Goal: Communication & Community: Answer question/provide support

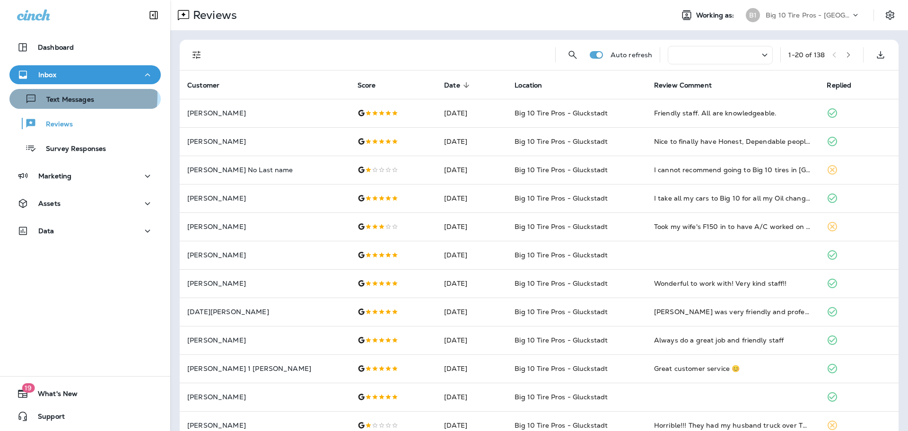
click at [72, 96] on p "Text Messages" at bounding box center [65, 100] width 57 height 9
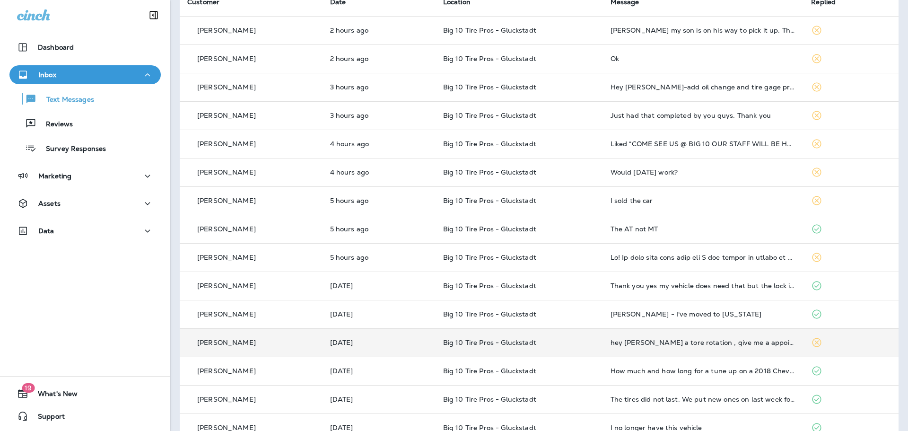
scroll to position [95, 0]
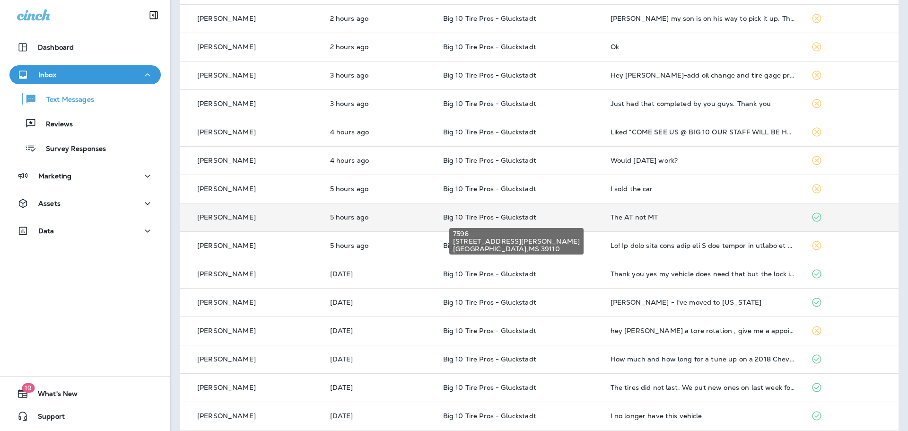
click at [497, 219] on span "Big 10 Tire Pros - Gluckstadt" at bounding box center [489, 217] width 93 height 9
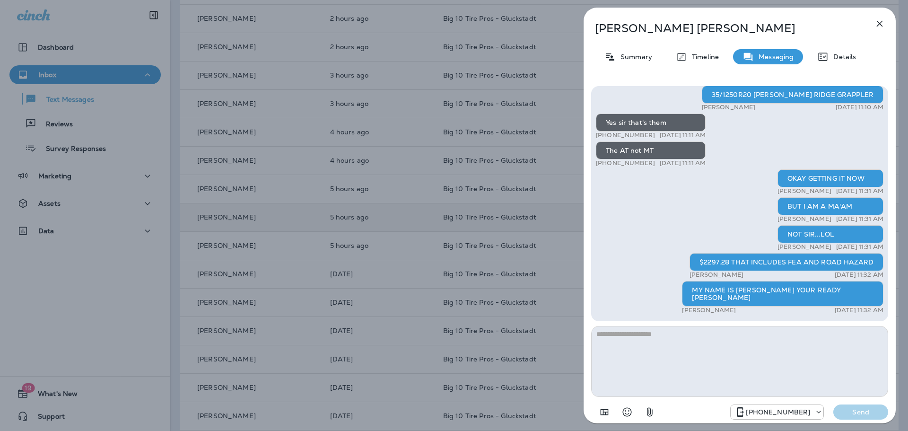
click at [600, 335] on textarea at bounding box center [739, 361] width 297 height 71
drag, startPoint x: 875, startPoint y: 24, endPoint x: 887, endPoint y: 21, distance: 12.5
click at [874, 24] on icon "button" at bounding box center [879, 23] width 11 height 11
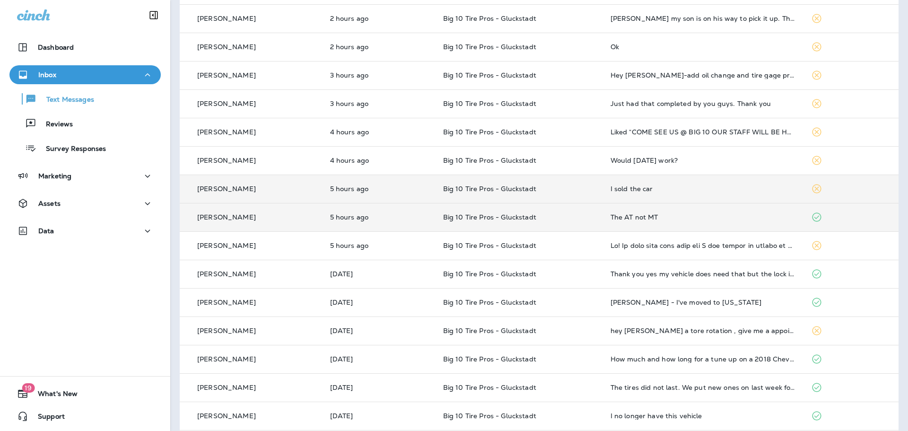
click at [628, 186] on div "I sold the car" at bounding box center [704, 189] width 186 height 8
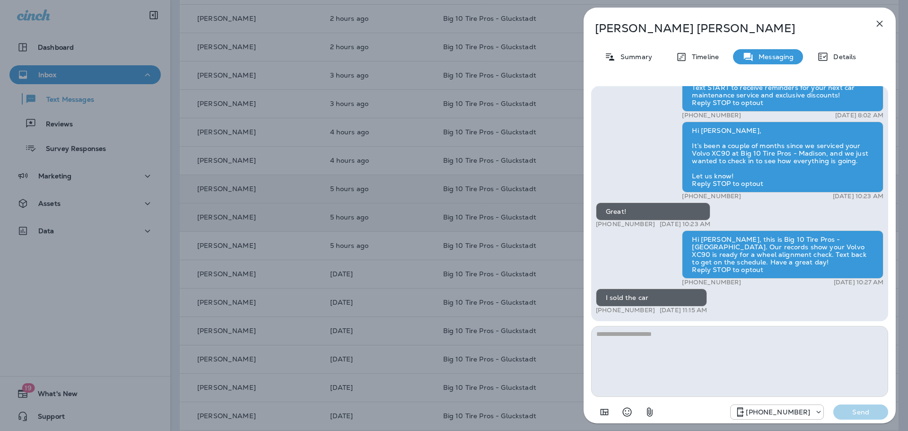
click at [631, 350] on textarea at bounding box center [739, 361] width 297 height 71
type textarea "**********"
click at [878, 414] on p "Send" at bounding box center [861, 412] width 40 height 9
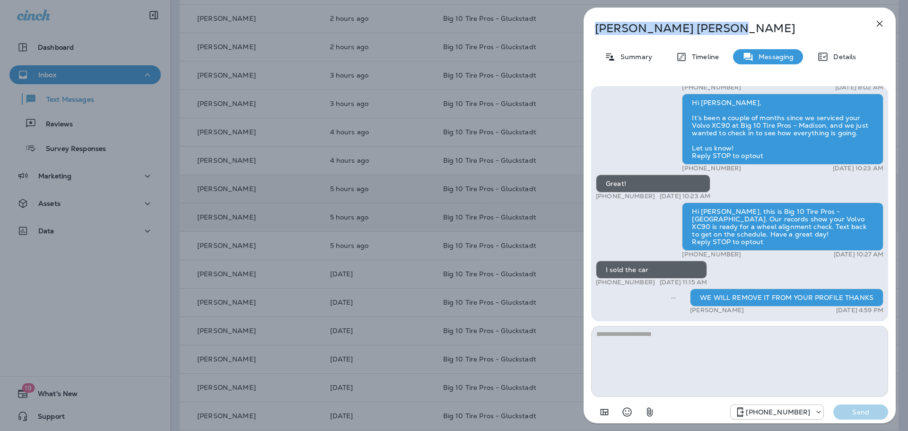
drag, startPoint x: 688, startPoint y: 28, endPoint x: 596, endPoint y: 27, distance: 92.2
click at [596, 27] on p "[PERSON_NAME]" at bounding box center [724, 28] width 258 height 13
copy p "[PERSON_NAME]"
click at [877, 23] on icon "button" at bounding box center [879, 23] width 11 height 11
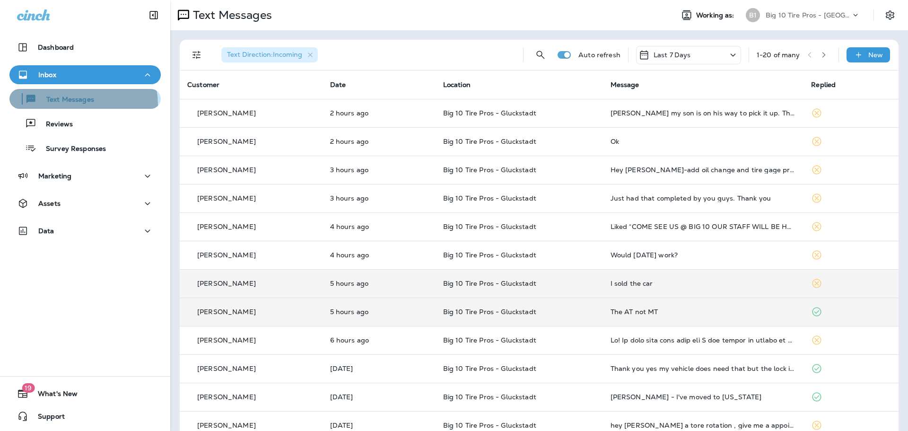
click at [73, 105] on div "Text Messages" at bounding box center [53, 99] width 81 height 14
